Goal: Information Seeking & Learning: Learn about a topic

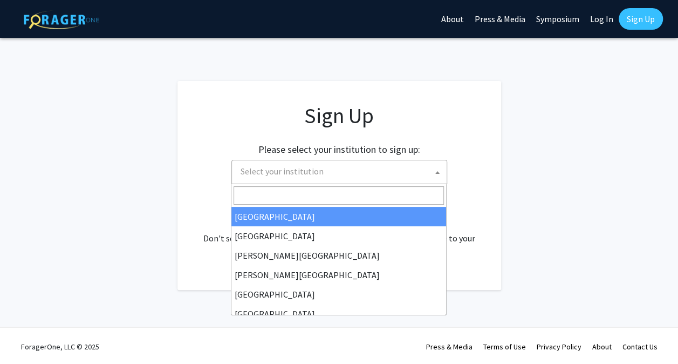
click at [326, 169] on span "Select your institution" at bounding box center [341, 171] width 210 height 22
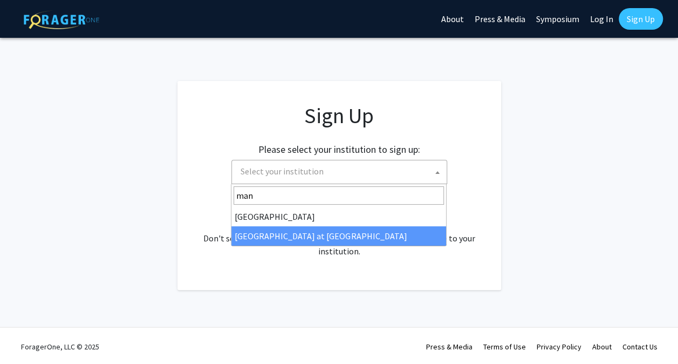
type input "man"
select select "18"
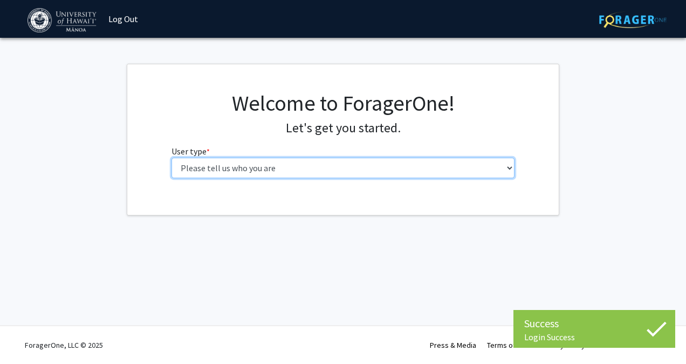
click at [331, 171] on select "Please tell us who you are Undergraduate Student Master's Student Doctoral Cand…" at bounding box center [344, 167] width 344 height 20
select select "1: undergrad"
click at [172, 157] on select "Please tell us who you are Undergraduate Student Master's Student Doctoral Cand…" at bounding box center [344, 167] width 344 height 20
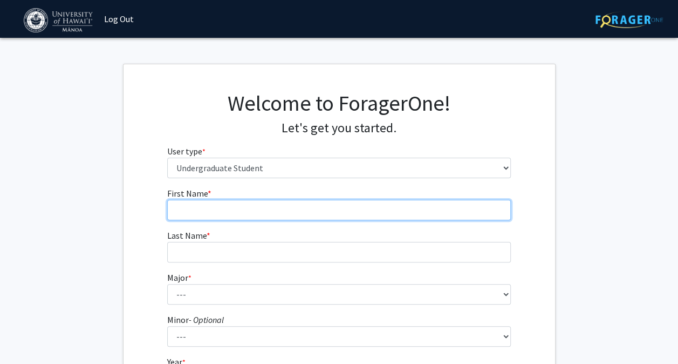
click at [328, 212] on input "First Name * required" at bounding box center [339, 210] width 344 height 20
type input "Eva"
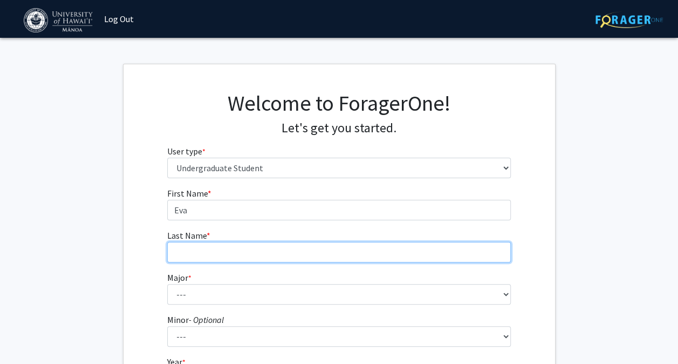
click at [281, 249] on input "Last Name * required" at bounding box center [339, 252] width 344 height 20
type input "May"
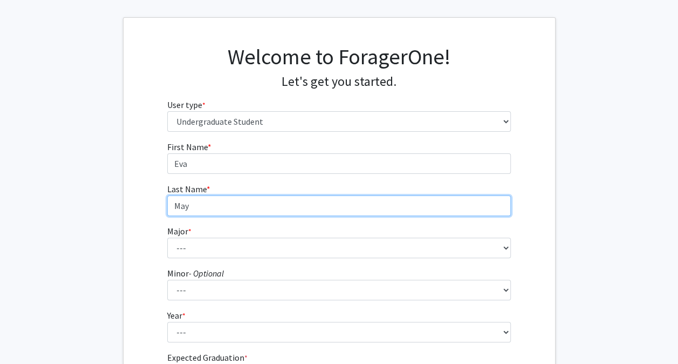
scroll to position [53, 0]
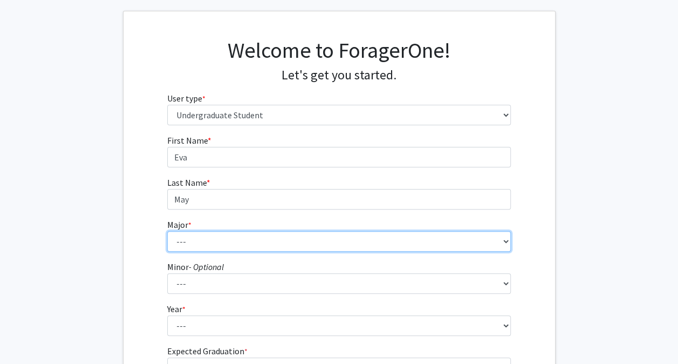
click at [247, 238] on select "--- Accounting American Studies Animal Sciences Anthropology Art Art History As…" at bounding box center [339, 241] width 344 height 20
click at [247, 239] on select "--- Accounting American Studies Animal Sciences Anthropology Art Art History As…" at bounding box center [339, 241] width 344 height 20
click at [248, 239] on select "--- Accounting American Studies Animal Sciences Anthropology Art Art History As…" at bounding box center [339, 241] width 344 height 20
select select "72: 1454"
click at [167, 231] on select "--- Accounting American Studies Animal Sciences Anthropology Art Art History As…" at bounding box center [339, 241] width 344 height 20
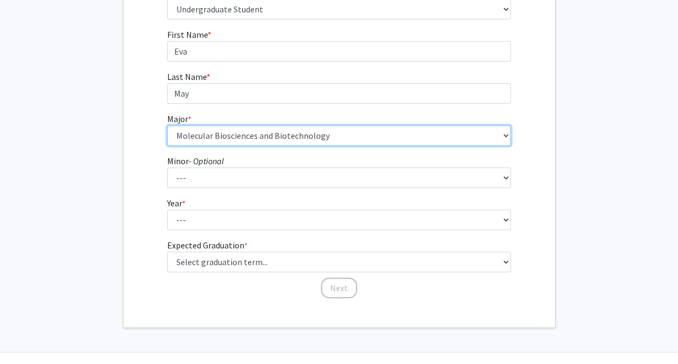
scroll to position [157, 0]
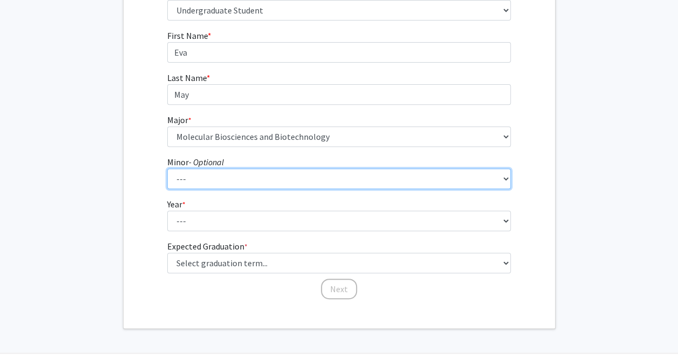
click at [223, 180] on select "--- American Studies Anthropology Art Art History Asian Studies Astronomy Astro…" at bounding box center [339, 178] width 344 height 20
click at [223, 181] on select "--- American Studies Anthropology Art Art History Asian Studies Astronomy Astro…" at bounding box center [339, 178] width 344 height 20
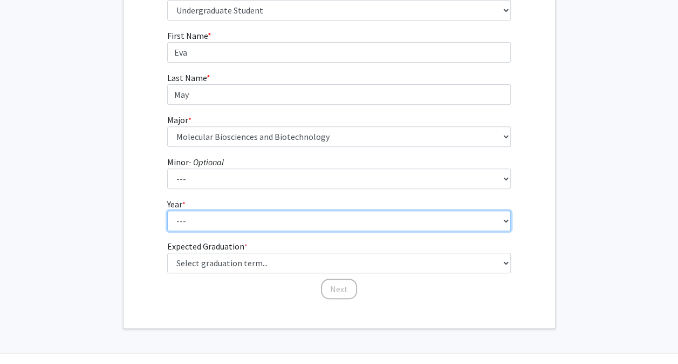
click at [236, 217] on select "--- First-year Sophomore Junior Senior Postbaccalaureate Certificate" at bounding box center [339, 220] width 344 height 20
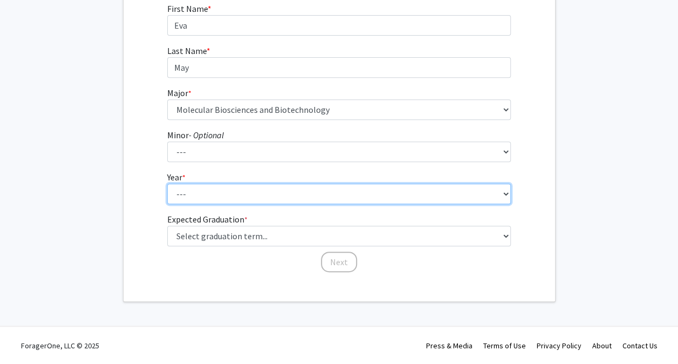
click at [210, 196] on select "--- First-year Sophomore Junior Senior Postbaccalaureate Certificate" at bounding box center [339, 193] width 344 height 20
select select "1: first-year"
click at [167, 183] on select "--- First-year Sophomore Junior Senior Postbaccalaureate Certificate" at bounding box center [339, 193] width 344 height 20
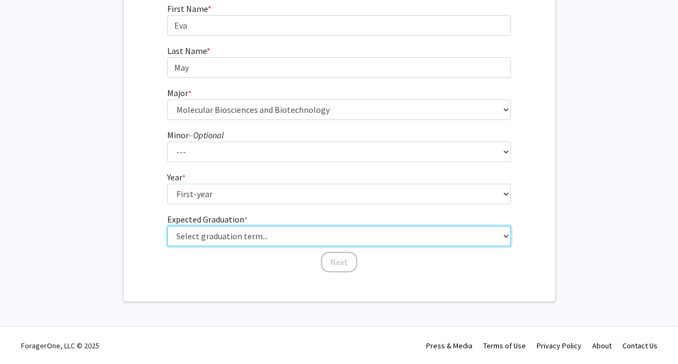
click at [236, 236] on select "Select graduation term... Spring 2025 Summer 2025 Fall 2025 Winter 2025 Spring …" at bounding box center [339, 235] width 344 height 20
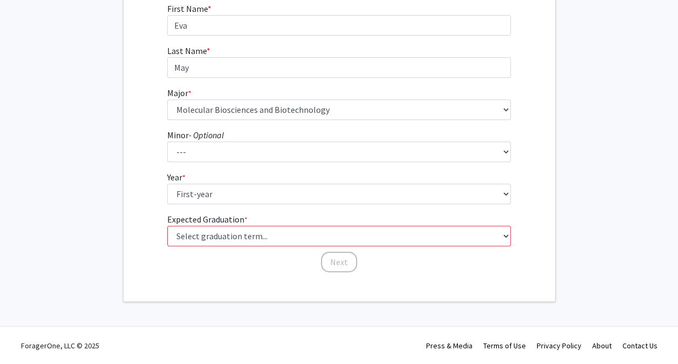
click at [590, 174] on fg-get-started "Welcome to ForagerOne! Let's get you started. User type * required Please tell …" at bounding box center [339, 90] width 678 height 422
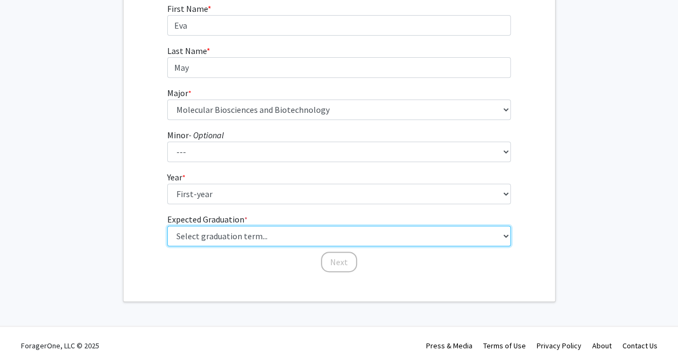
click at [344, 242] on select "Select graduation term... Spring 2025 Summer 2025 Fall 2025 Winter 2025 Spring …" at bounding box center [339, 235] width 344 height 20
drag, startPoint x: 344, startPoint y: 242, endPoint x: 308, endPoint y: 239, distance: 36.2
click at [308, 239] on select "Select graduation term... Spring 2025 Summer 2025 Fall 2025 Winter 2025 Spring …" at bounding box center [339, 235] width 344 height 20
select select "17: spring_2029"
click at [167, 225] on select "Select graduation term... Spring 2025 Summer 2025 Fall 2025 Winter 2025 Spring …" at bounding box center [339, 235] width 344 height 20
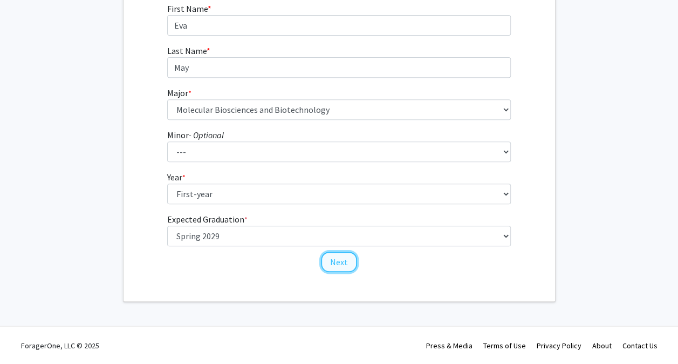
click at [341, 260] on button "Next" at bounding box center [339, 261] width 36 height 20
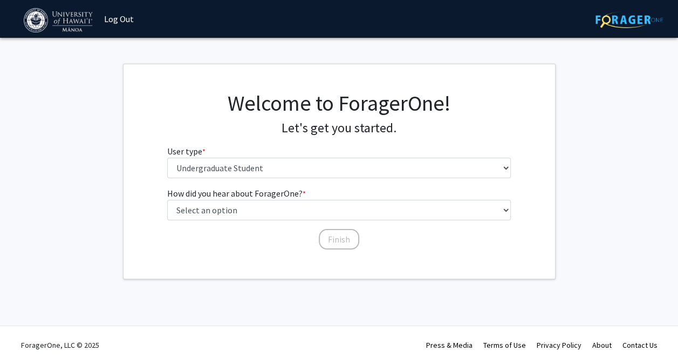
scroll to position [0, 0]
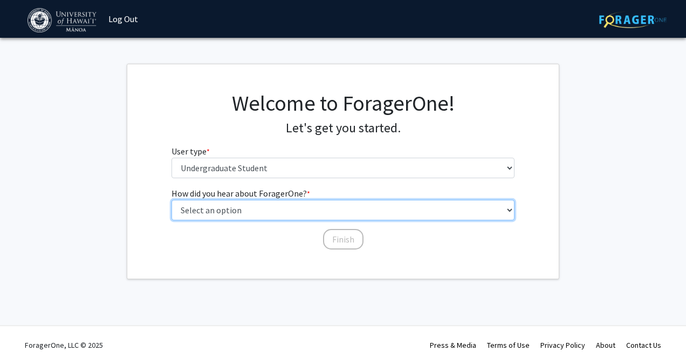
click at [334, 209] on select "Select an option Peer/student recommendation Faculty/staff recommendation Unive…" at bounding box center [344, 210] width 344 height 20
select select "2: faculty_recommendation"
click at [172, 200] on select "Select an option Peer/student recommendation Faculty/staff recommendation Unive…" at bounding box center [344, 210] width 344 height 20
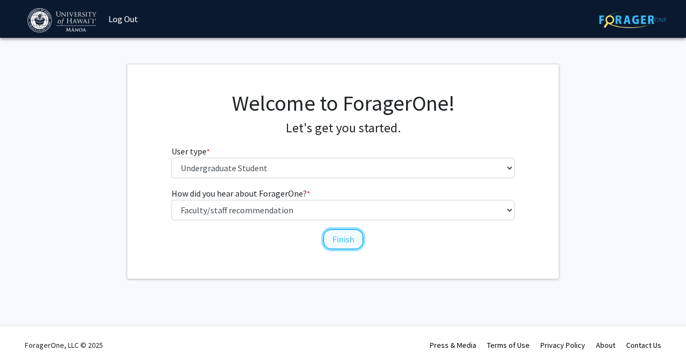
click at [348, 242] on button "Finish" at bounding box center [343, 239] width 40 height 20
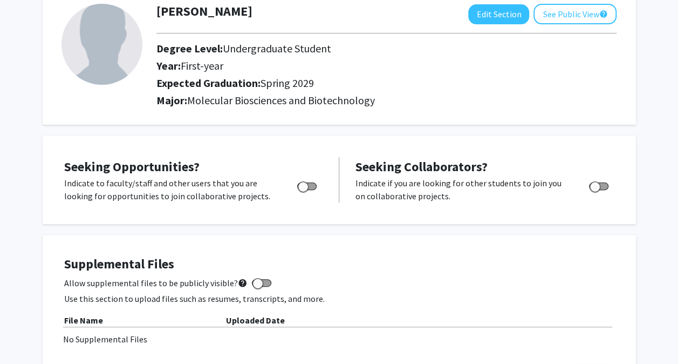
scroll to position [81, 0]
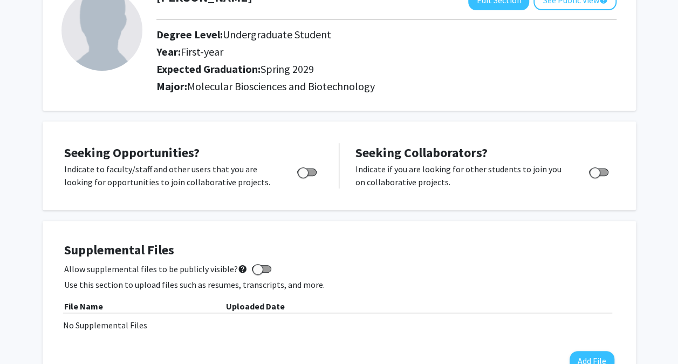
click at [309, 168] on span "Toggle" at bounding box center [306, 172] width 19 height 8
click at [303, 175] on input "Are you actively seeking opportunities?" at bounding box center [303, 175] width 1 height 1
checkbox input "true"
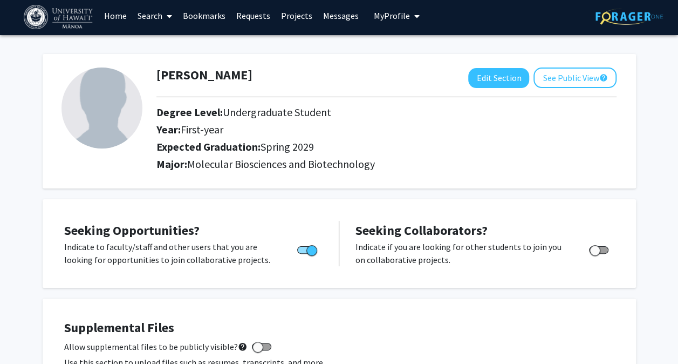
scroll to position [0, 0]
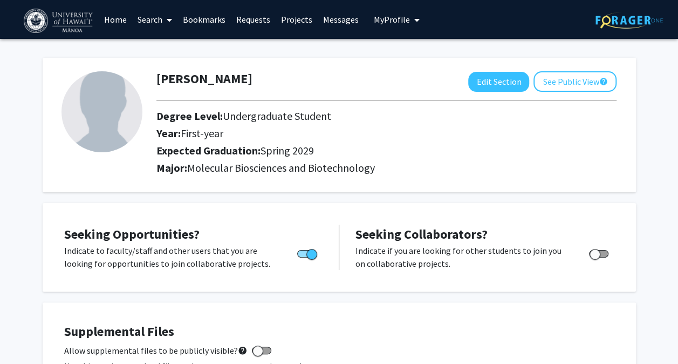
click at [159, 23] on link "Search" at bounding box center [154, 20] width 45 height 38
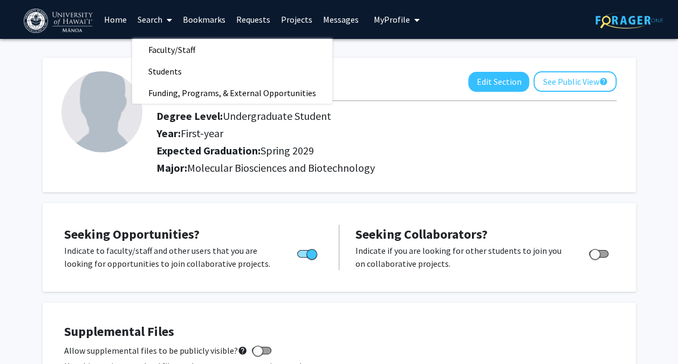
click at [300, 20] on link "Projects" at bounding box center [297, 20] width 42 height 38
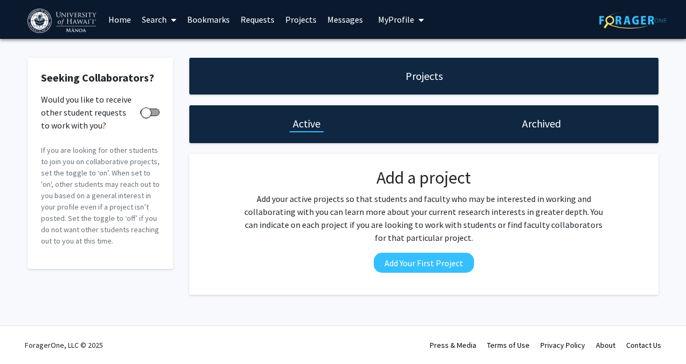
click at [155, 111] on span at bounding box center [149, 112] width 19 height 8
click at [146, 115] on input "Would you like to receive other student requests to work with you?" at bounding box center [146, 115] width 1 height 1
checkbox input "true"
click at [123, 21] on link "Home" at bounding box center [119, 20] width 33 height 38
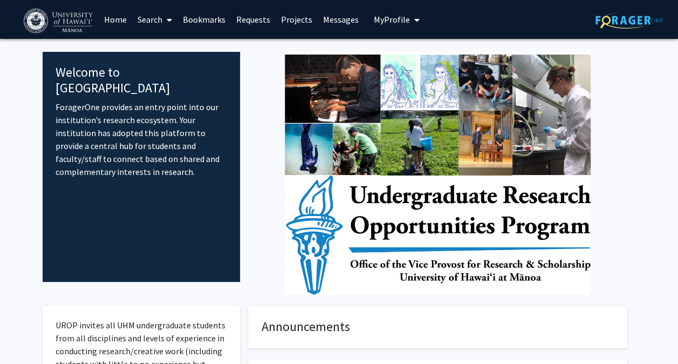
click at [147, 18] on link "Search" at bounding box center [154, 20] width 45 height 38
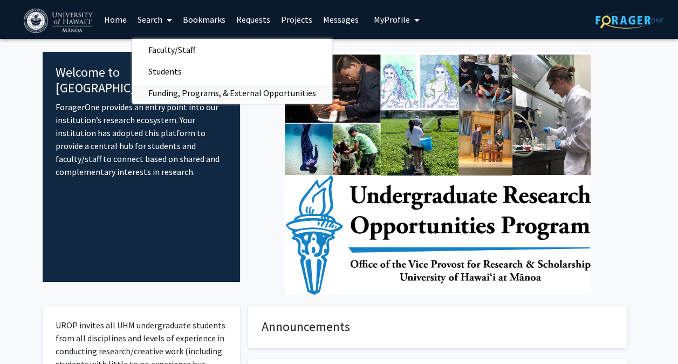
click at [182, 92] on span "Funding, Programs, & External Opportunities" at bounding box center [232, 93] width 200 height 22
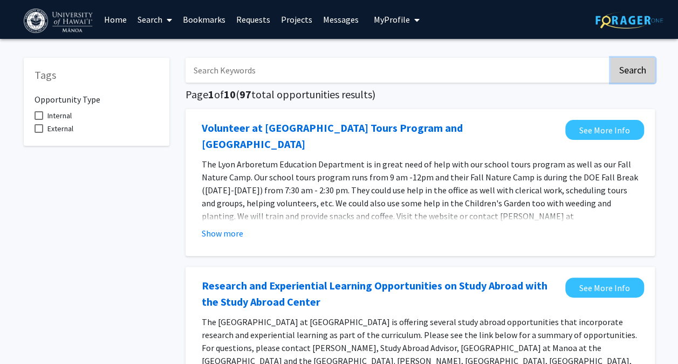
click at [630, 68] on button "Search" at bounding box center [633, 70] width 44 height 25
click at [156, 18] on link "Search" at bounding box center [154, 20] width 45 height 38
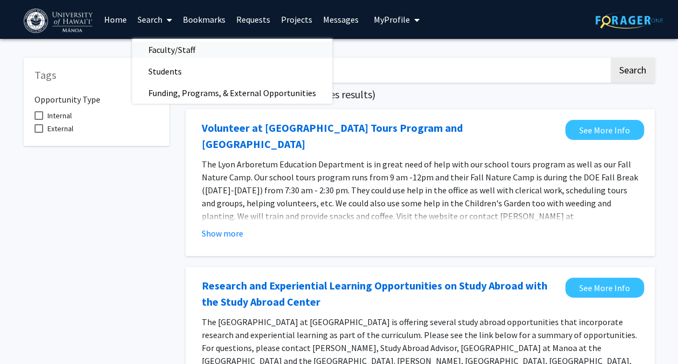
click at [166, 51] on span "Faculty/Staff" at bounding box center [171, 50] width 79 height 22
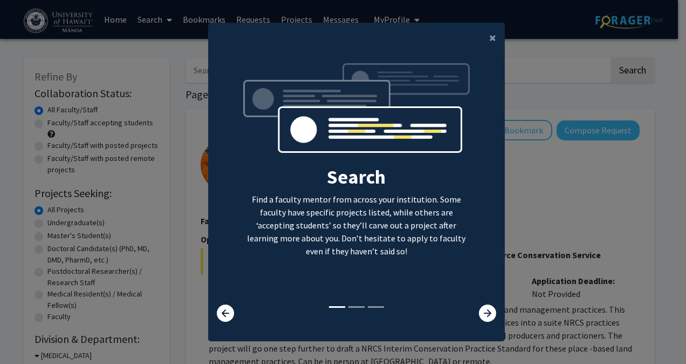
click at [467, 307] on div at bounding box center [479, 312] width 49 height 17
click at [485, 313] on icon at bounding box center [487, 312] width 17 height 17
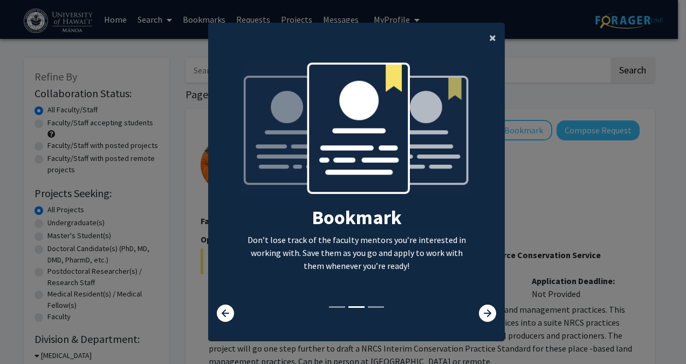
click at [489, 36] on span "×" at bounding box center [492, 37] width 7 height 17
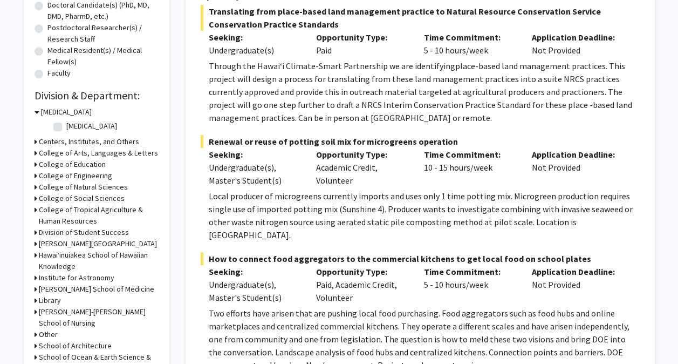
scroll to position [242, 0]
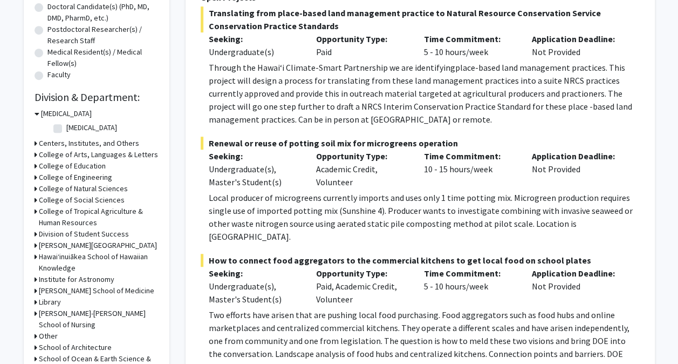
click at [115, 210] on h3 "College of Tropical Agriculture & Human Resources" at bounding box center [99, 216] width 120 height 23
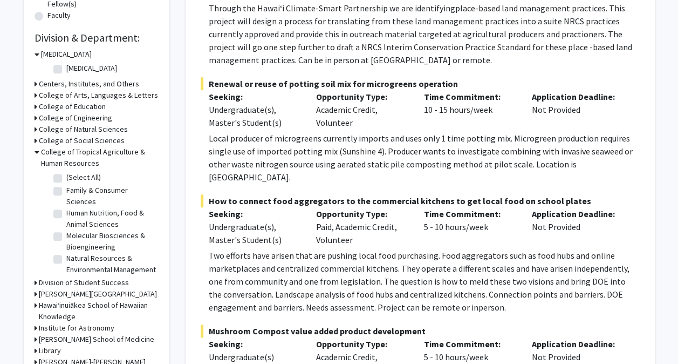
scroll to position [300, 0]
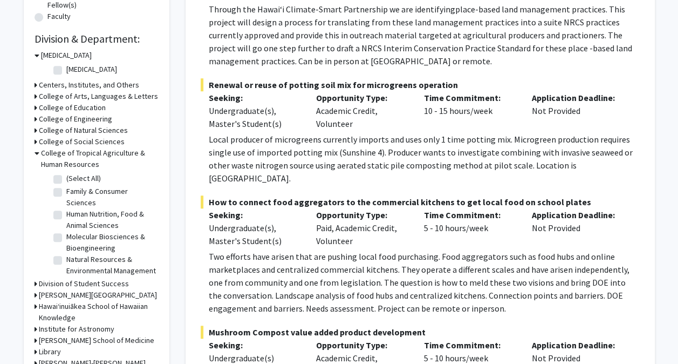
click at [107, 236] on label "Molecular Biosciences & Bioengineering" at bounding box center [111, 242] width 90 height 23
click at [73, 236] on input "Molecular Biosciences & Bioengineering" at bounding box center [69, 234] width 7 height 7
checkbox input "true"
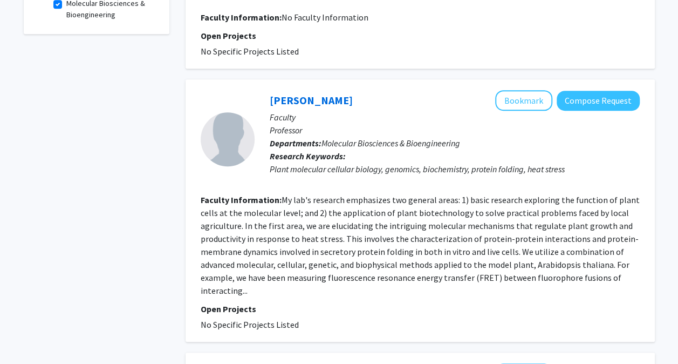
scroll to position [378, 0]
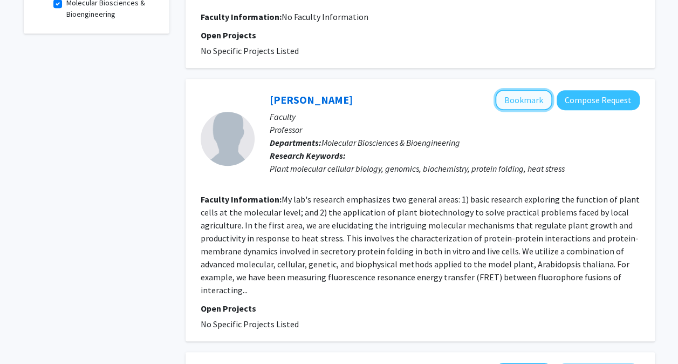
click at [533, 97] on button "Bookmark" at bounding box center [523, 100] width 57 height 20
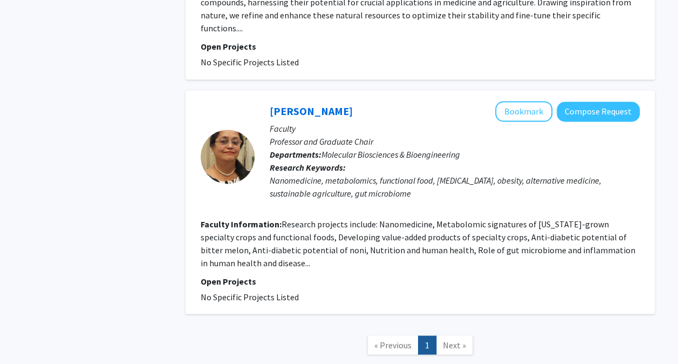
scroll to position [900, 0]
click at [532, 100] on button "Bookmark" at bounding box center [523, 110] width 57 height 20
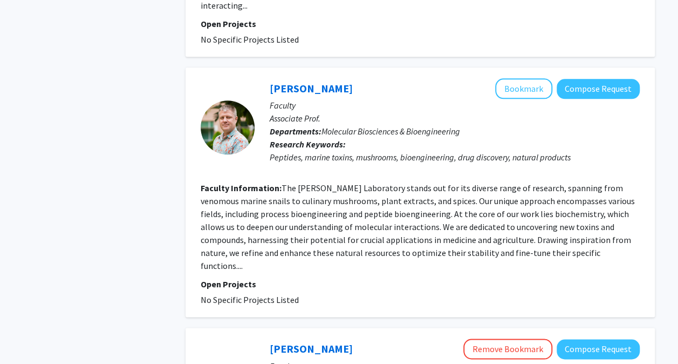
scroll to position [662, 0]
click at [523, 82] on button "Bookmark" at bounding box center [523, 88] width 57 height 20
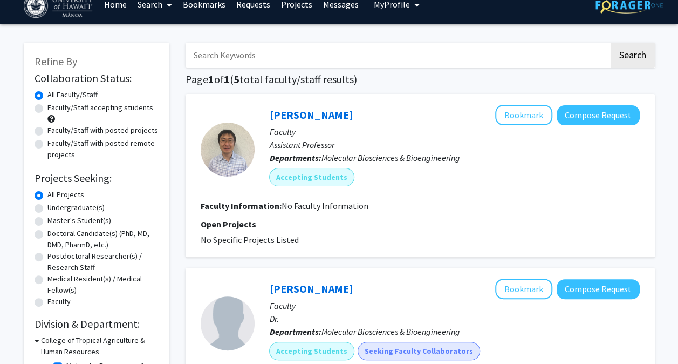
scroll to position [0, 0]
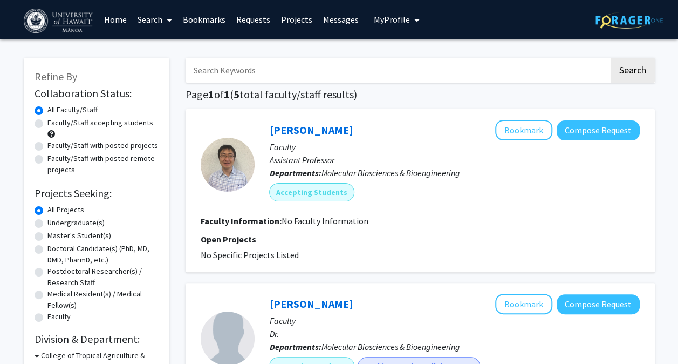
checkbox input "false"
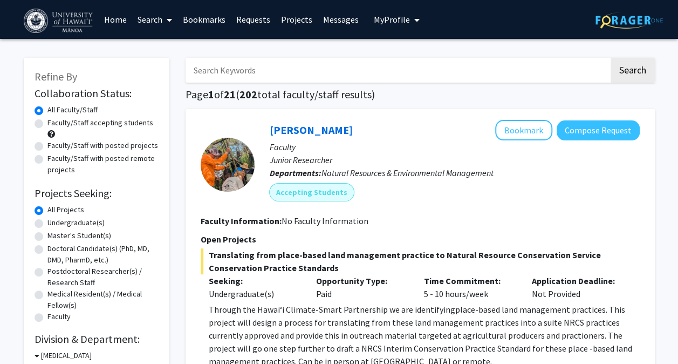
click at [101, 146] on label "Faculty/Staff with posted projects" at bounding box center [102, 145] width 111 height 11
click at [54, 146] on input "Faculty/Staff with posted projects" at bounding box center [50, 143] width 7 height 7
radio input "true"
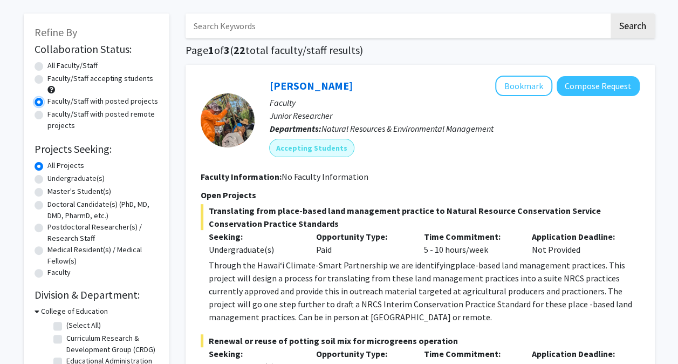
scroll to position [45, 0]
click at [87, 178] on label "Undergraduate(s)" at bounding box center [75, 177] width 57 height 11
click at [54, 178] on input "Undergraduate(s)" at bounding box center [50, 175] width 7 height 7
radio input "true"
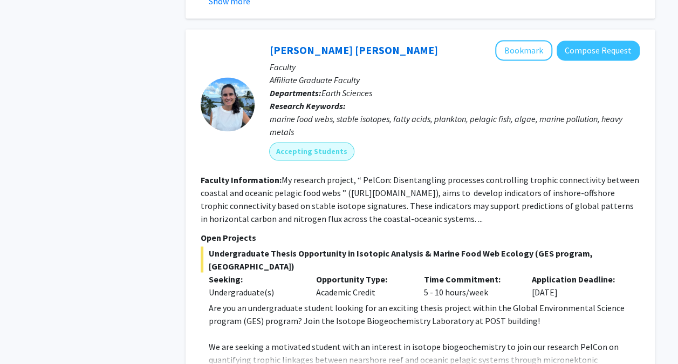
scroll to position [2819, 0]
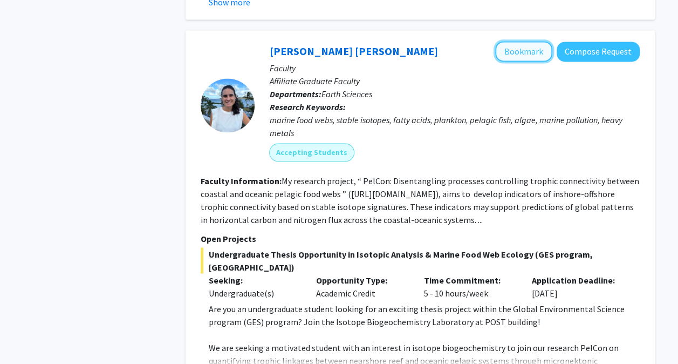
click at [521, 41] on button "Bookmark" at bounding box center [523, 51] width 57 height 20
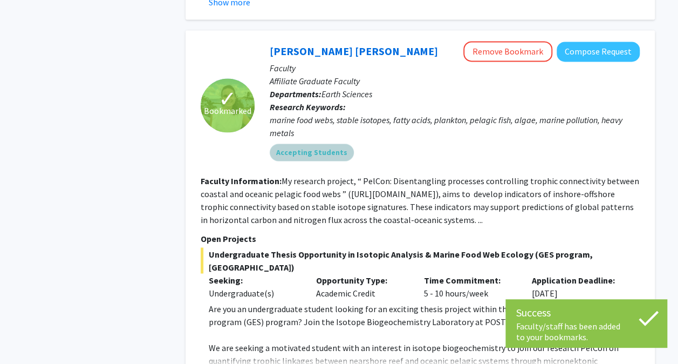
click at [330, 143] on mat-chip "Accepting Students" at bounding box center [312, 151] width 84 height 17
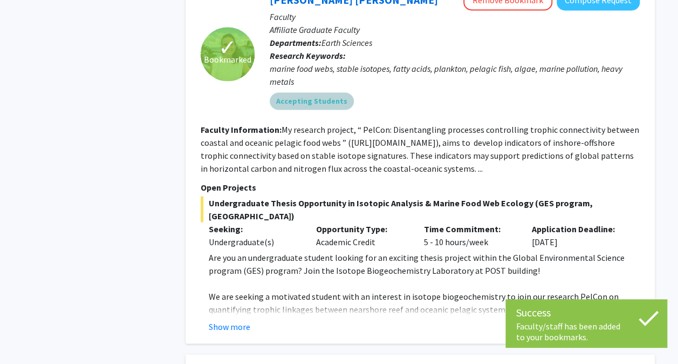
scroll to position [2869, 0]
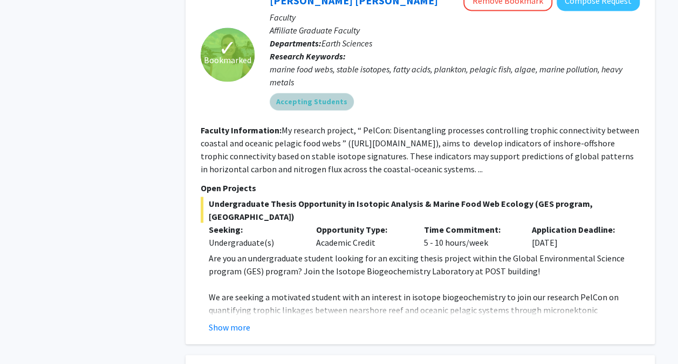
click at [310, 93] on mat-chip "Accepting Students" at bounding box center [312, 101] width 84 height 17
click at [227, 320] on button "Show more" at bounding box center [230, 326] width 42 height 13
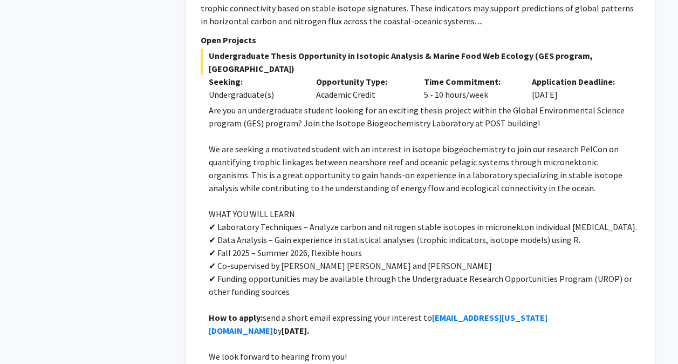
scroll to position [3015, 0]
